Goal: Information Seeking & Learning: Learn about a topic

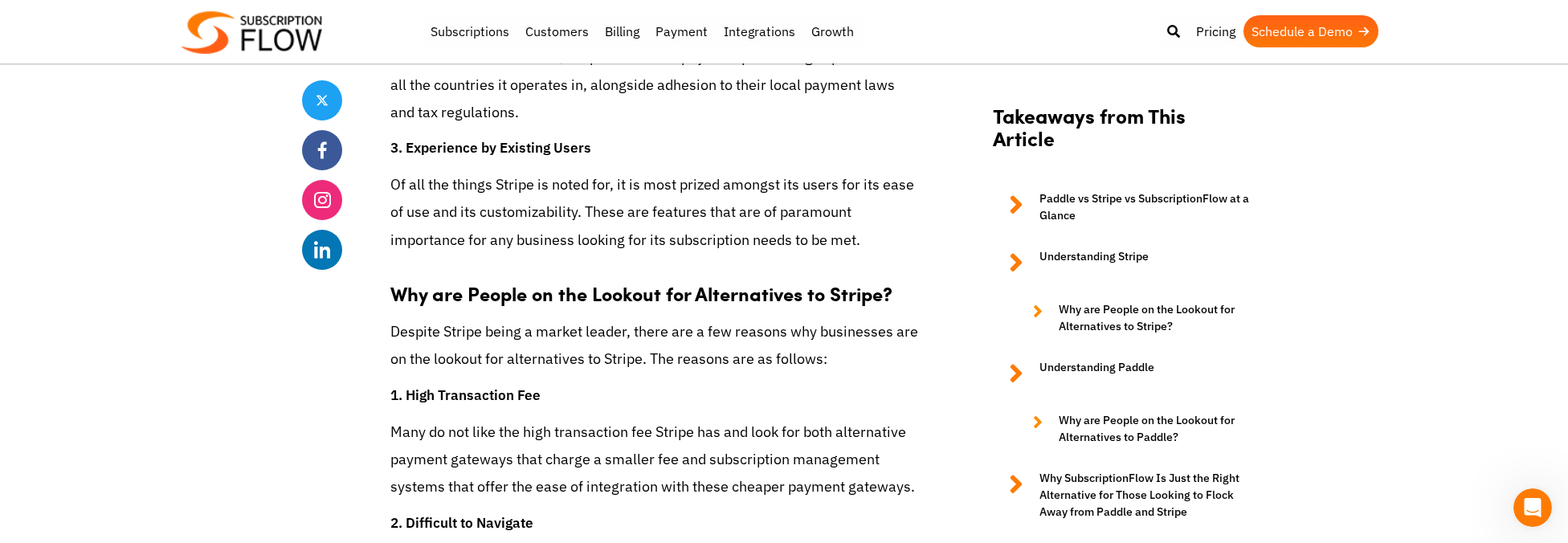
scroll to position [3133, 0]
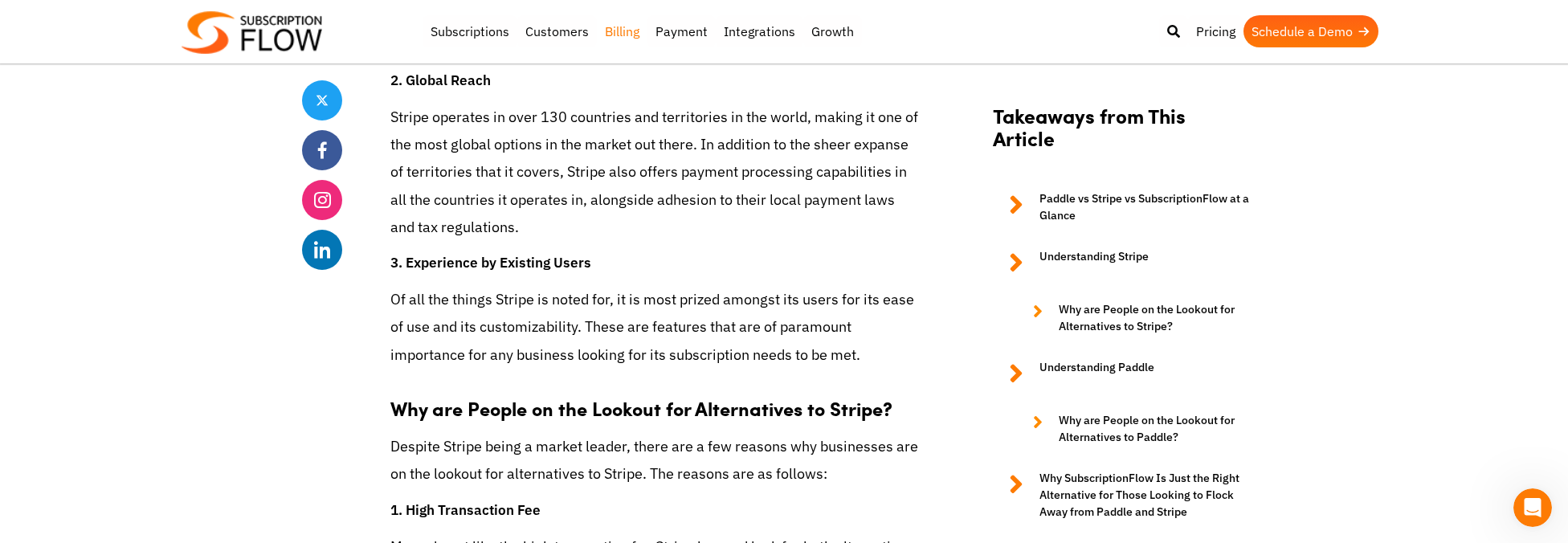
click at [612, 29] on link "Billing" at bounding box center [622, 31] width 51 height 33
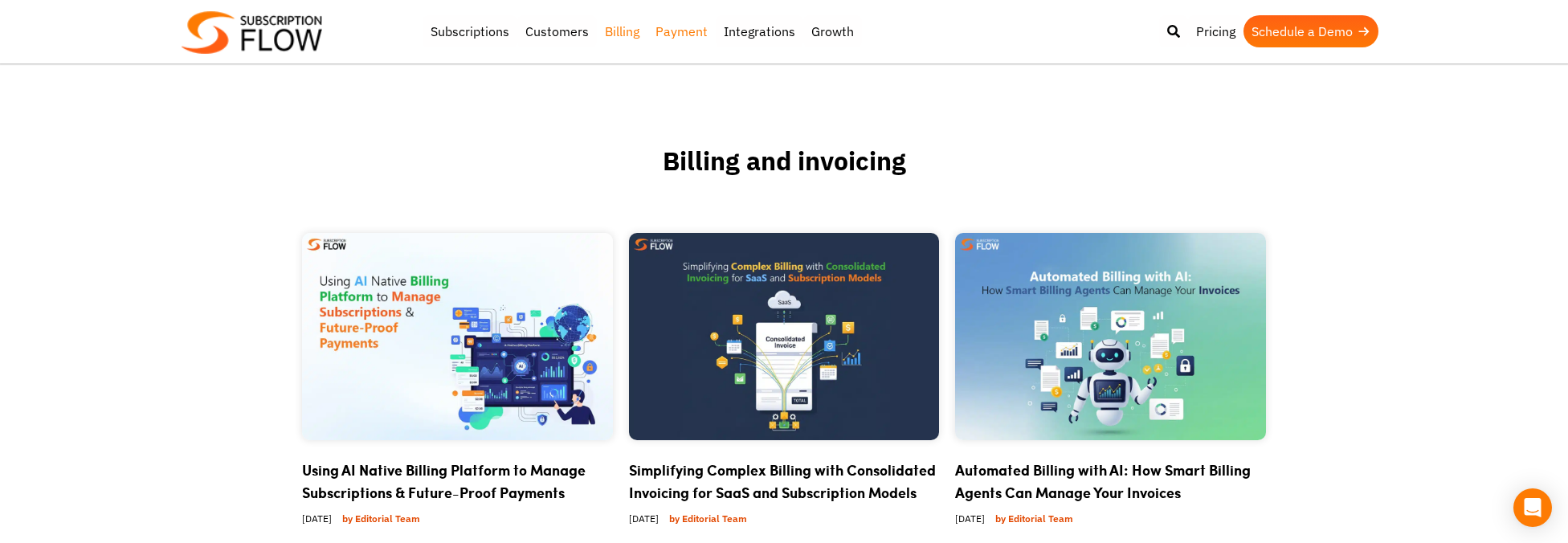
click at [683, 35] on link "Payment" at bounding box center [682, 31] width 69 height 33
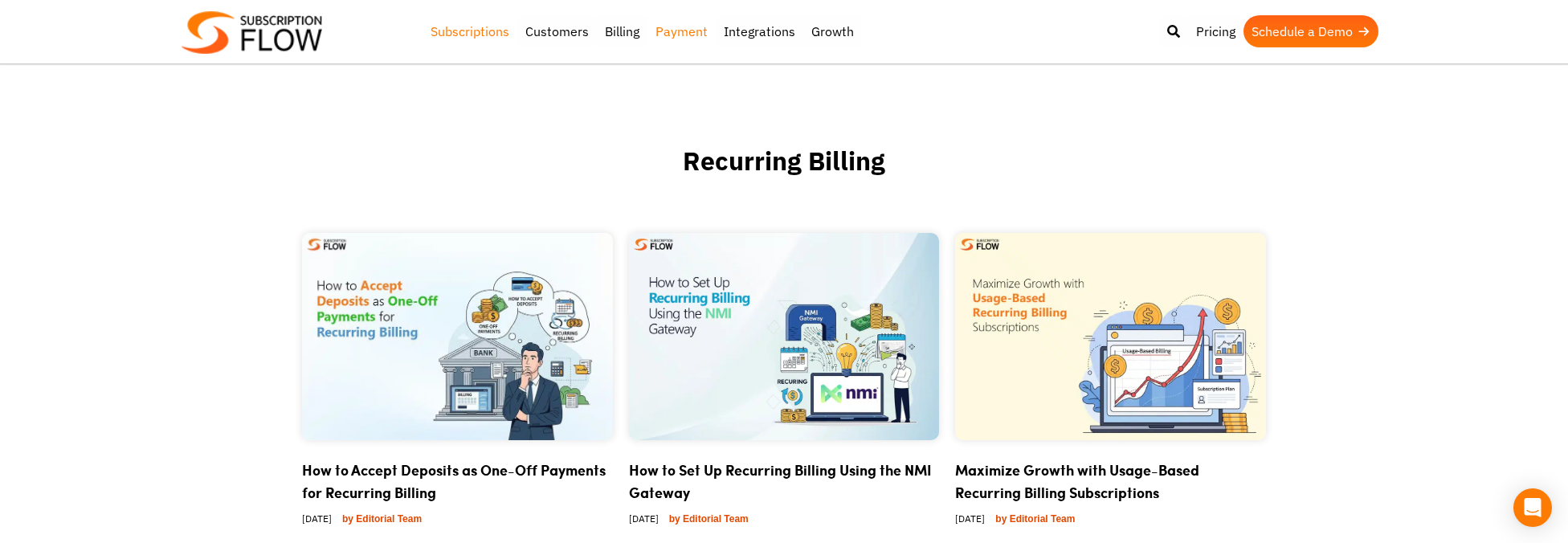
click at [473, 32] on link "Subscriptions" at bounding box center [470, 31] width 95 height 33
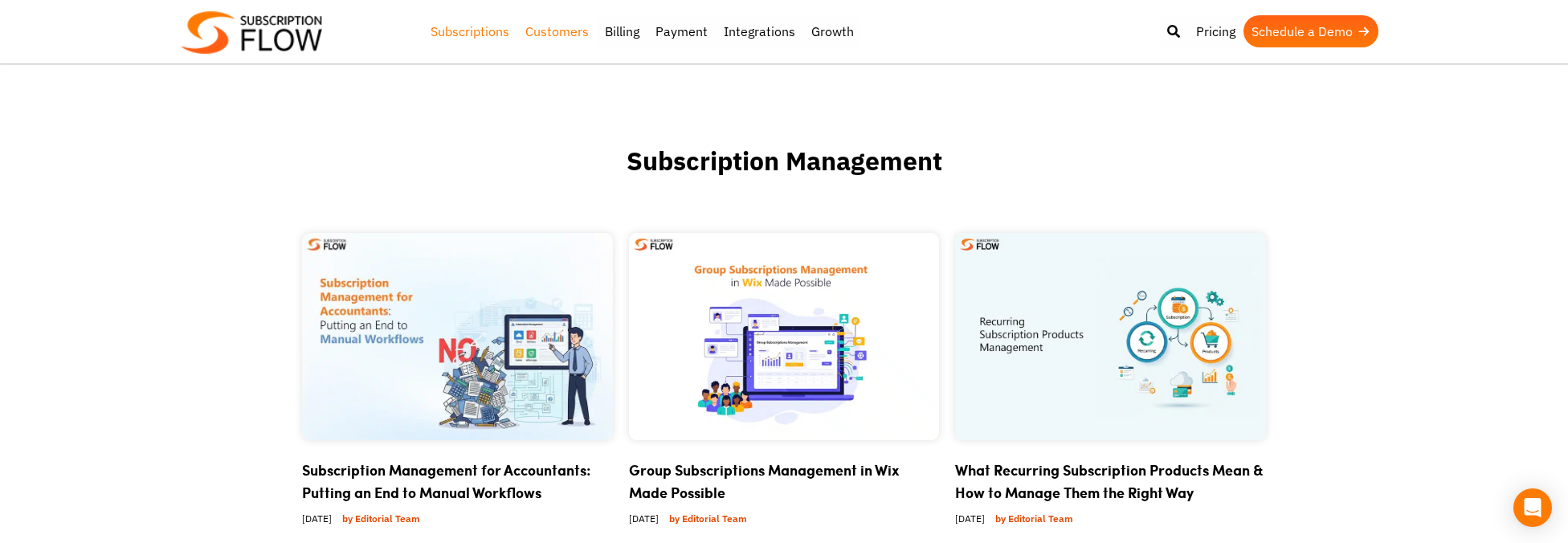
click at [568, 38] on link "Customers" at bounding box center [557, 31] width 79 height 33
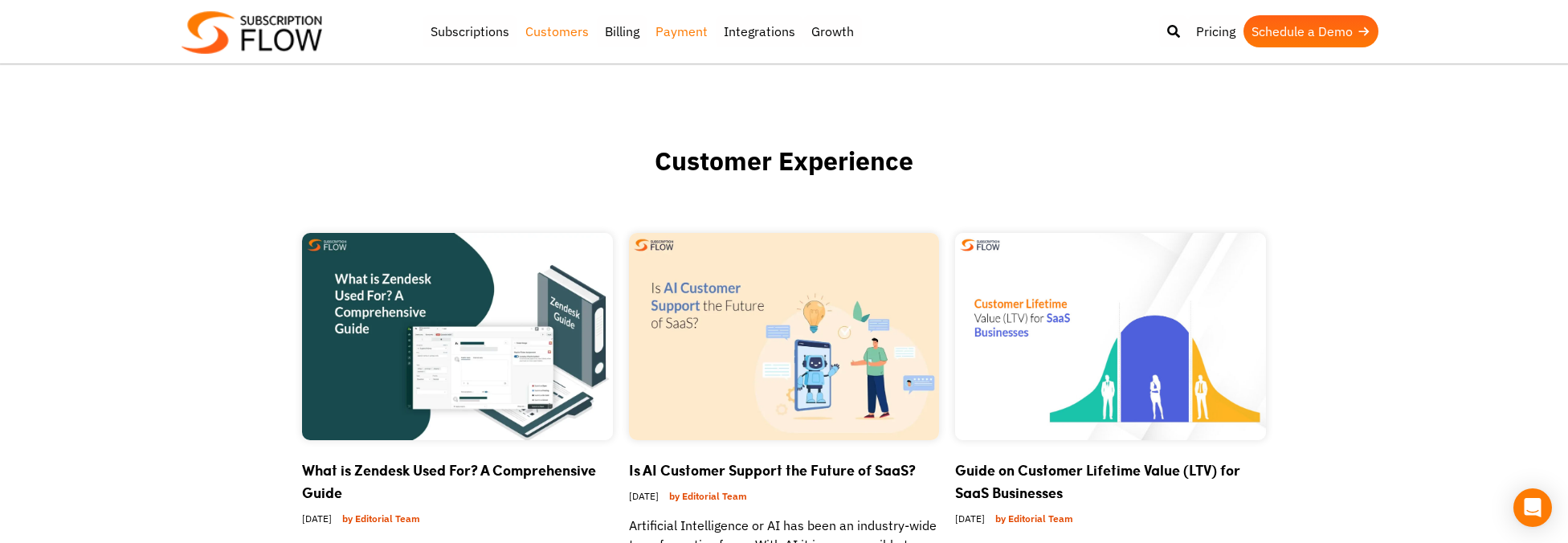
click at [694, 20] on link "Payment" at bounding box center [682, 31] width 69 height 33
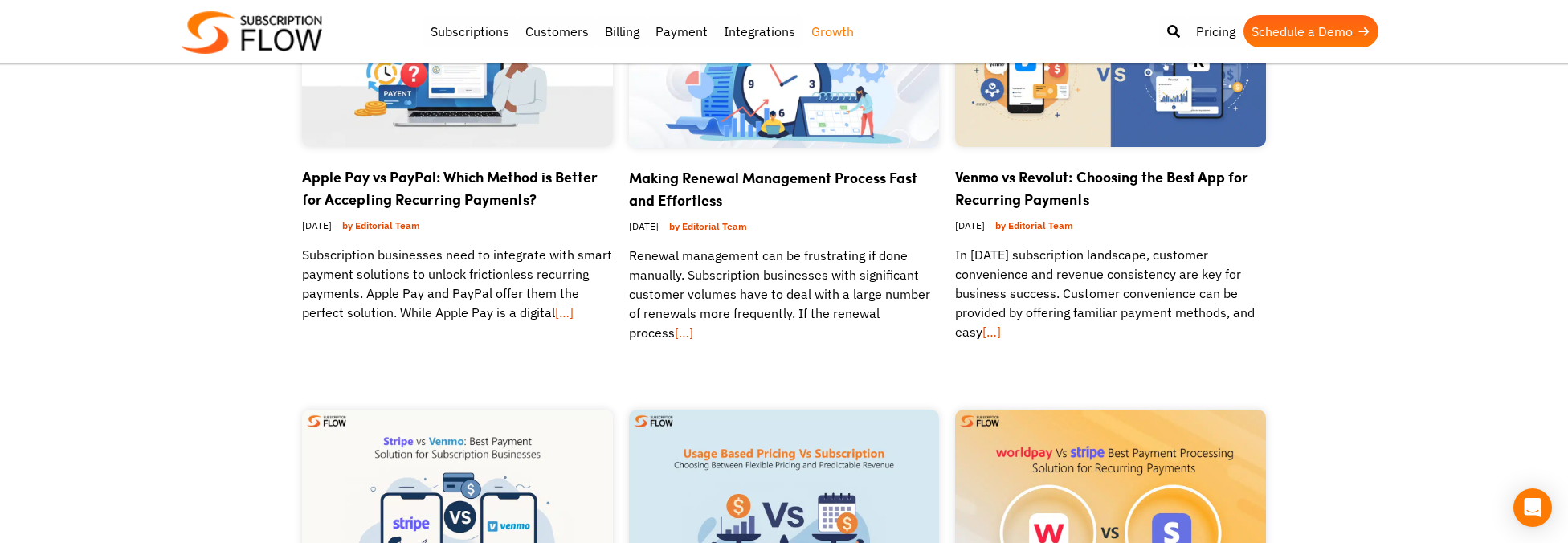
scroll to position [1286, 0]
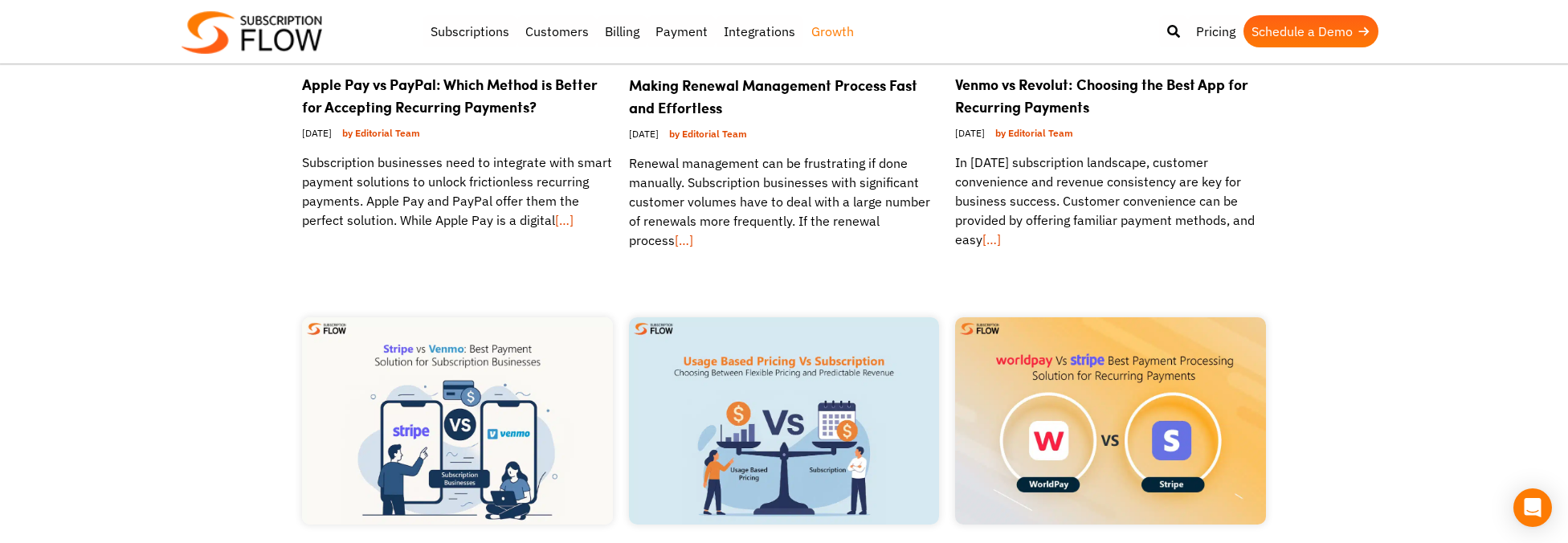
click at [797, 385] on img at bounding box center [784, 422] width 311 height 208
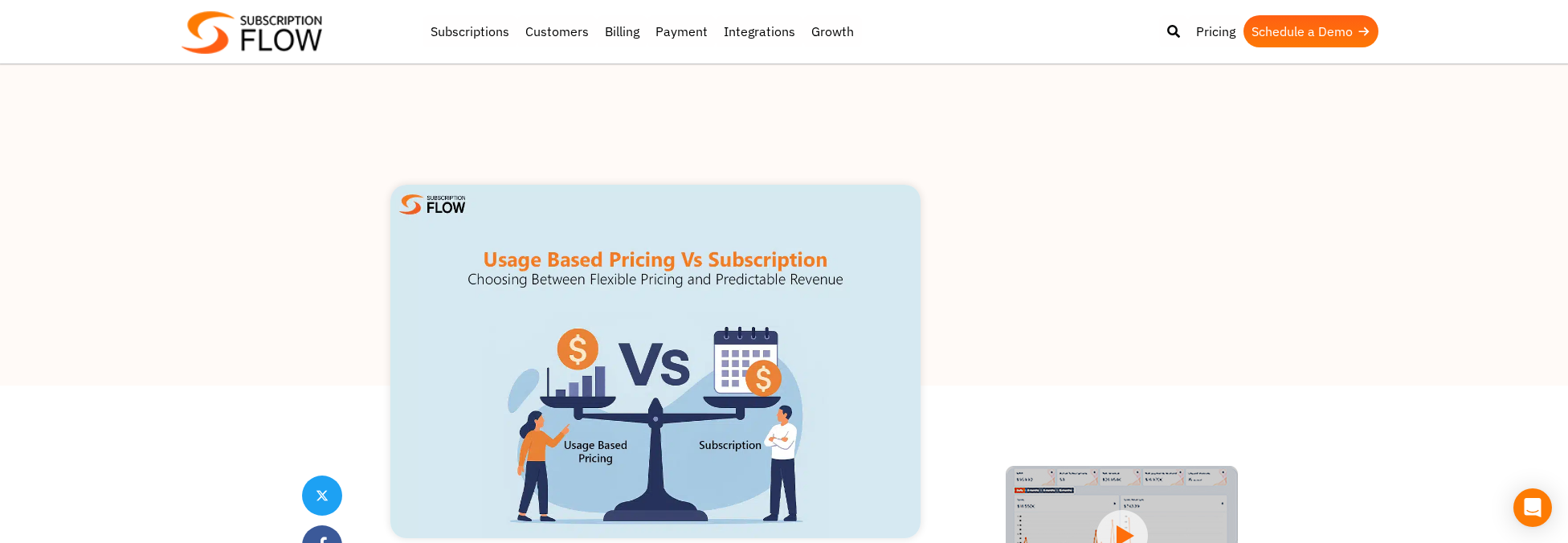
drag, startPoint x: 923, startPoint y: 340, endPoint x: 934, endPoint y: 328, distance: 16.3
